Goal: Information Seeking & Learning: Learn about a topic

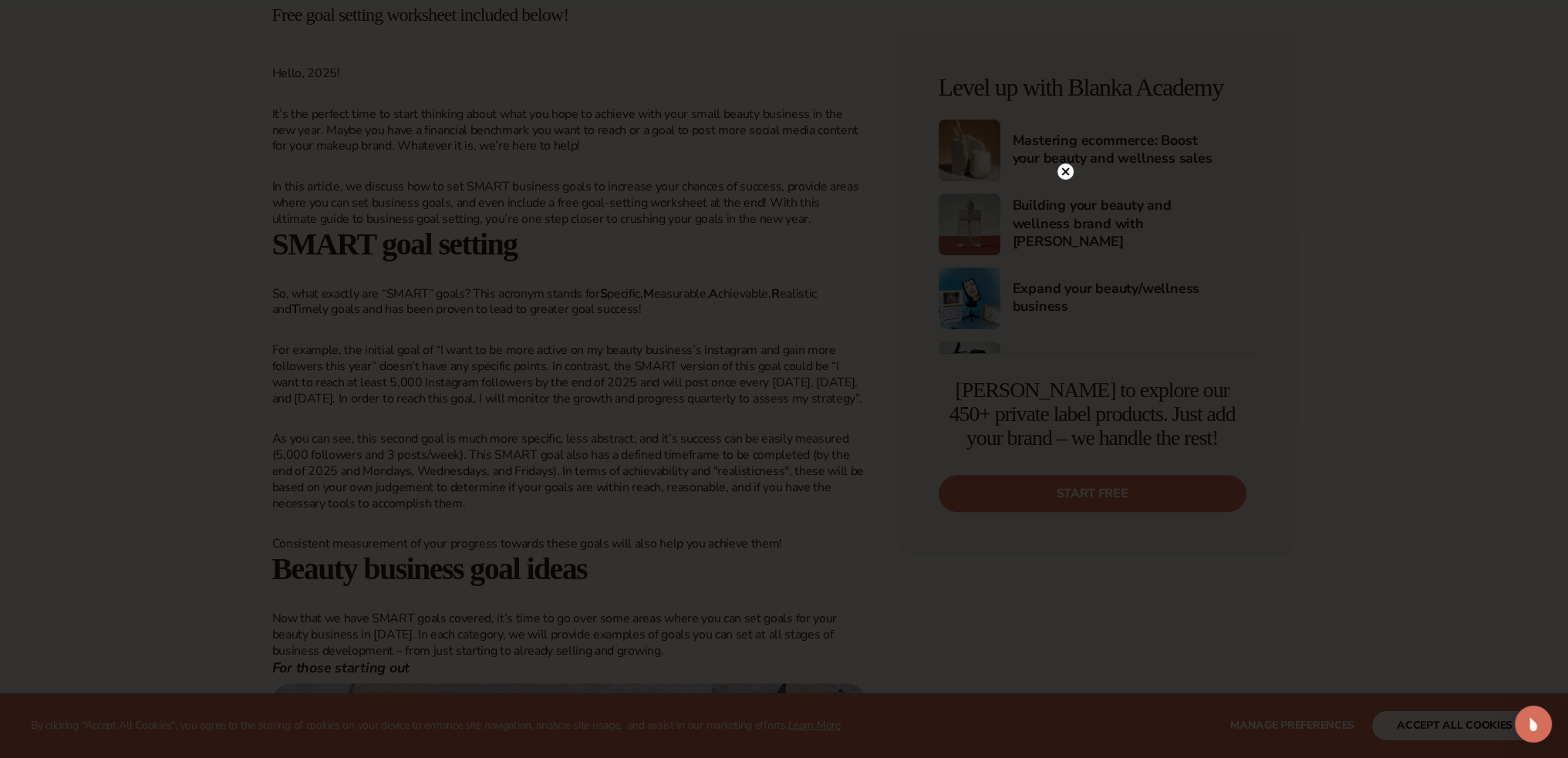
scroll to position [694, 0]
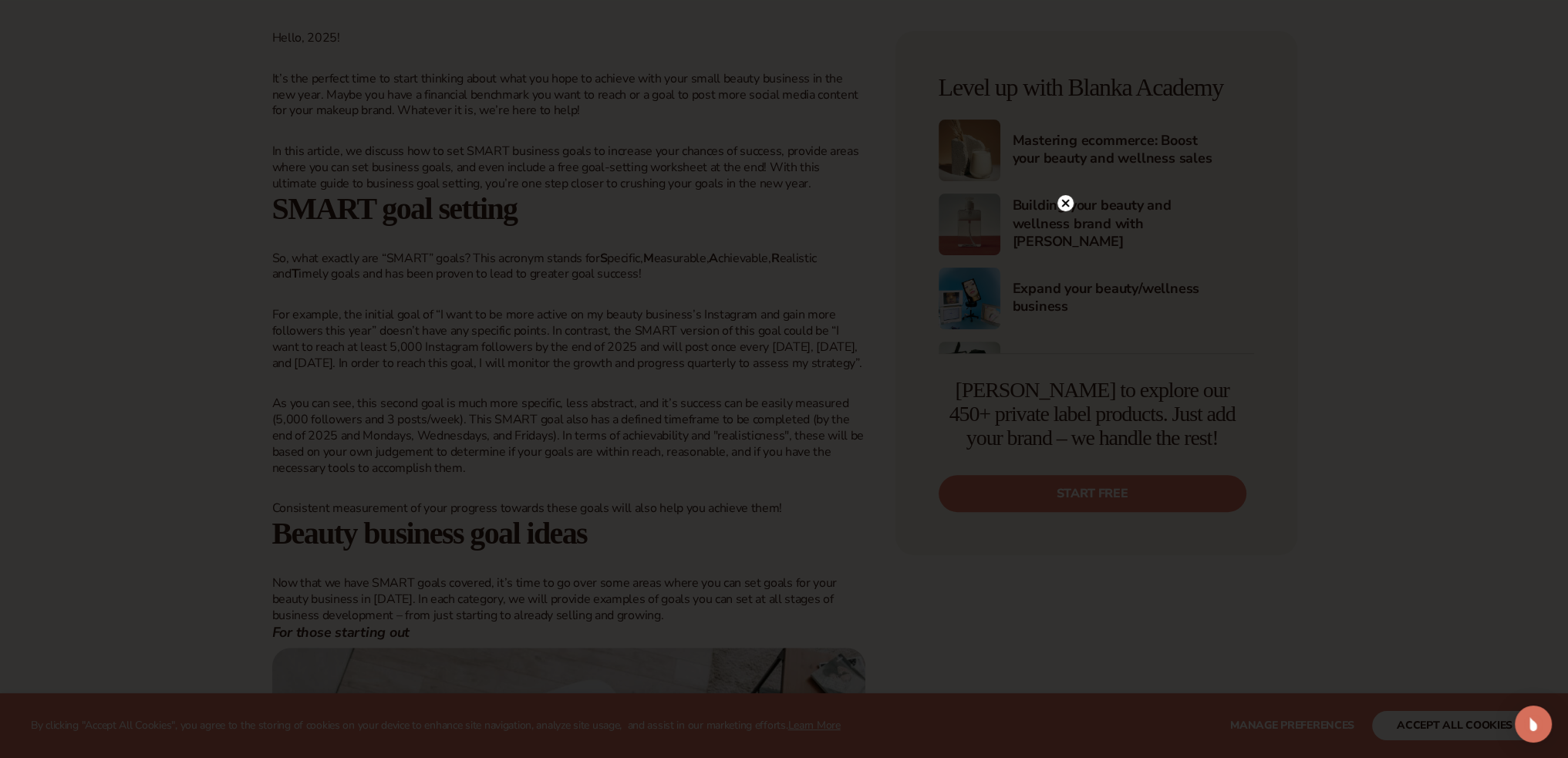
click at [1065, 199] on circle at bounding box center [1065, 203] width 16 height 16
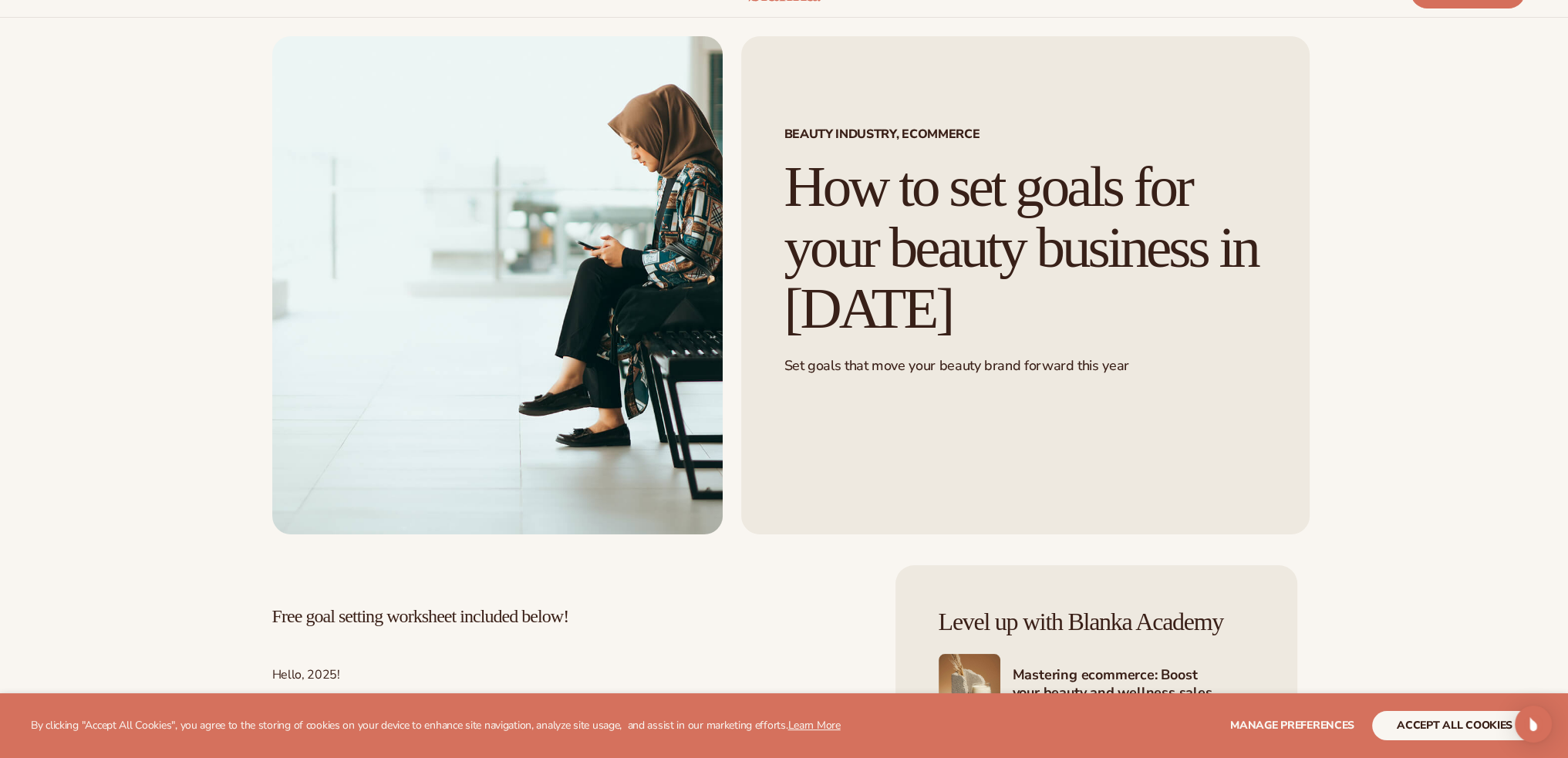
scroll to position [0, 0]
